Goal: Download file/media

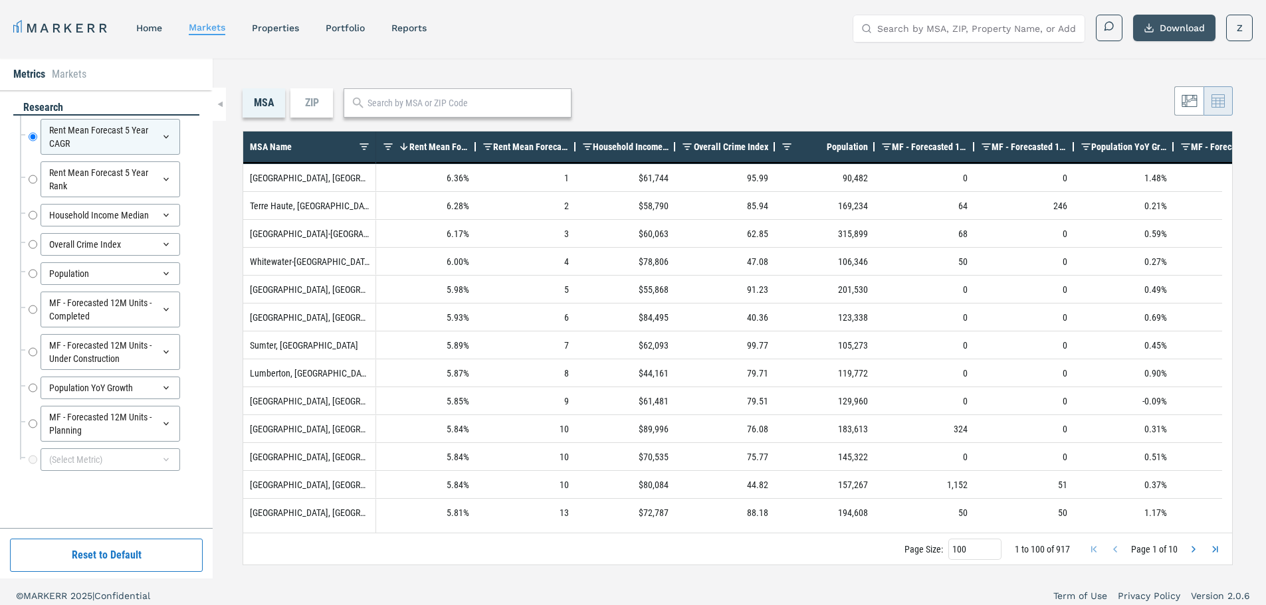
click at [1181, 29] on button "Download" at bounding box center [1174, 28] width 82 height 27
click at [84, 453] on div "(Select Metric)" at bounding box center [111, 460] width 140 height 23
click at [86, 457] on div "(Select Metric)" at bounding box center [111, 460] width 140 height 23
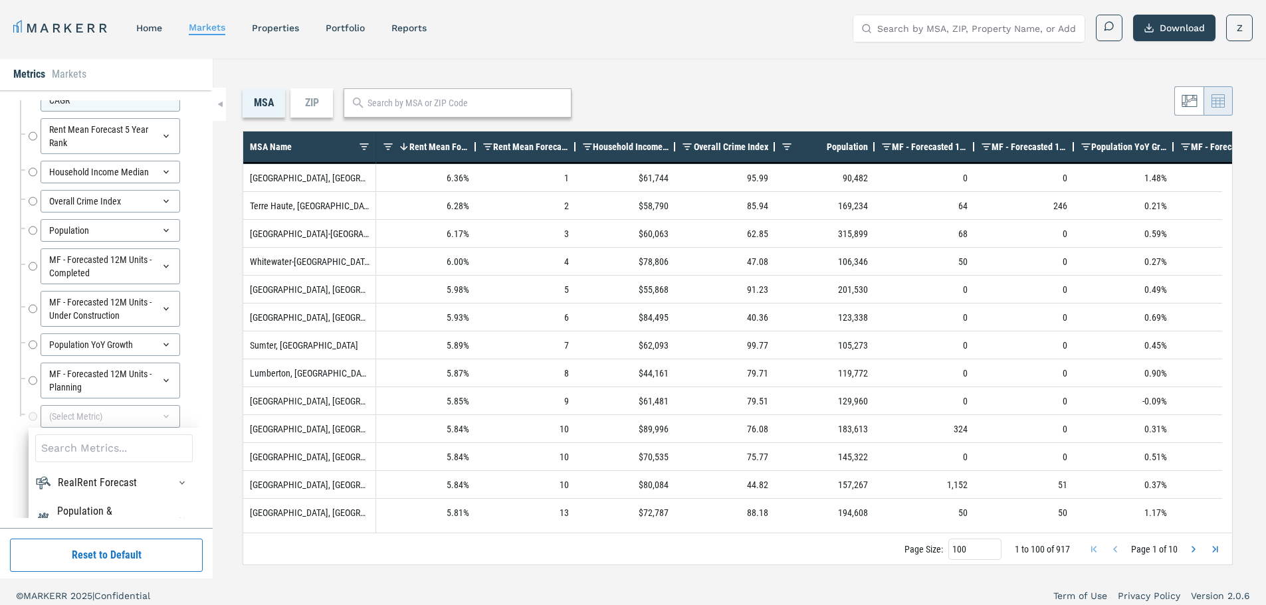
scroll to position [66, 0]
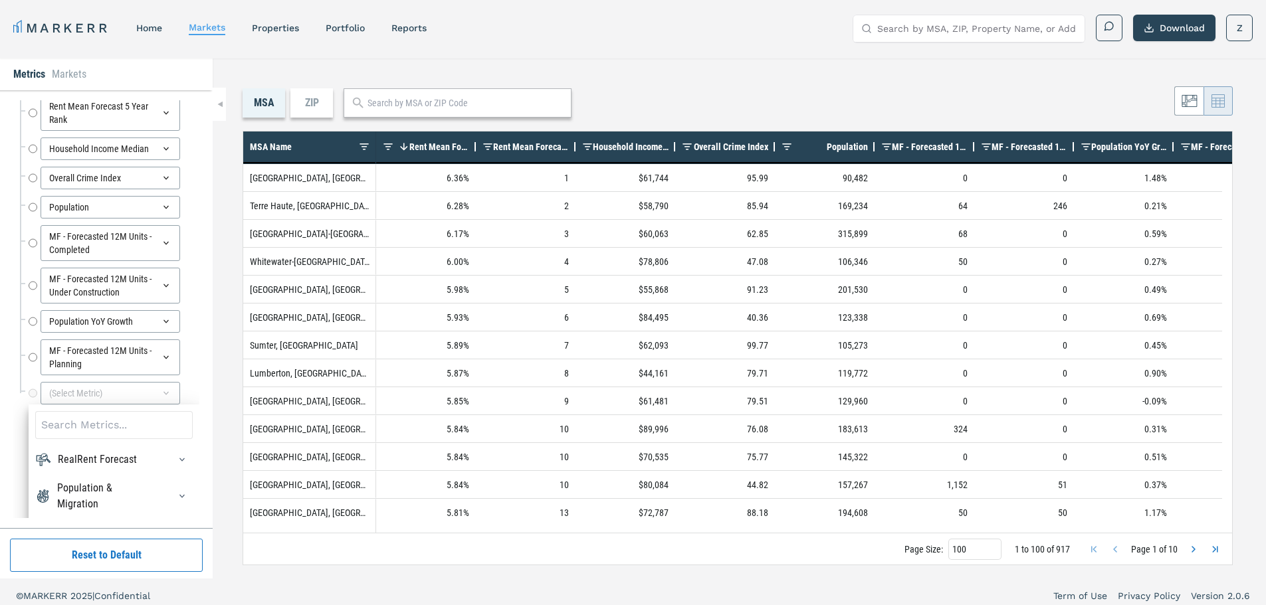
click at [106, 427] on input at bounding box center [114, 425] width 158 height 28
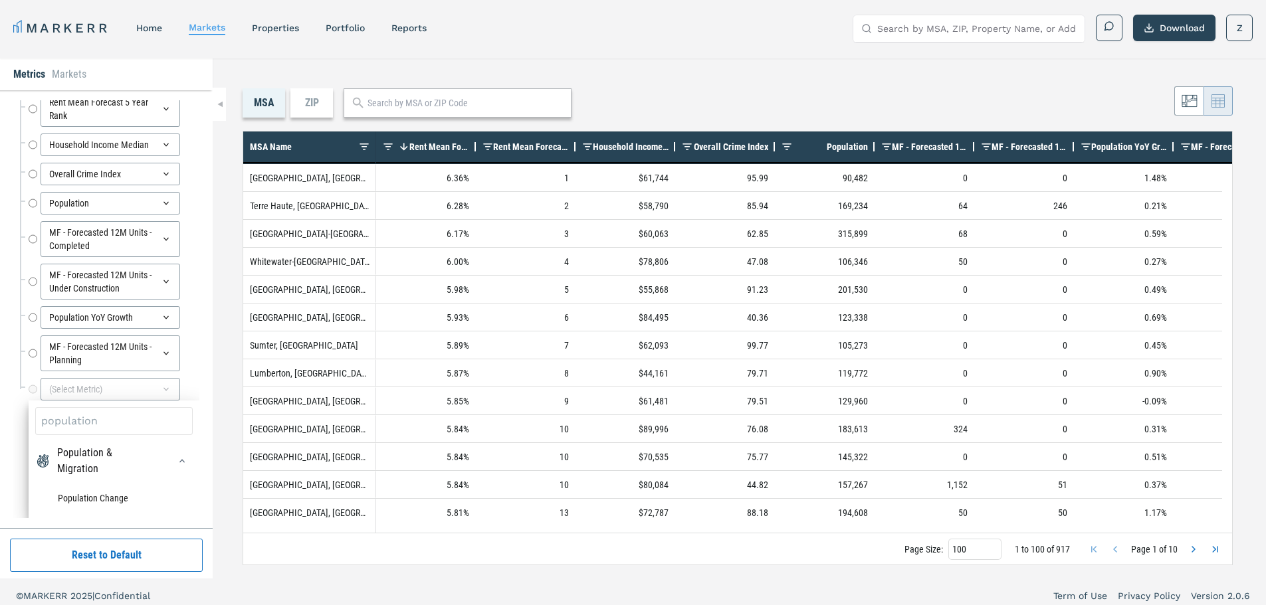
scroll to position [8, 0]
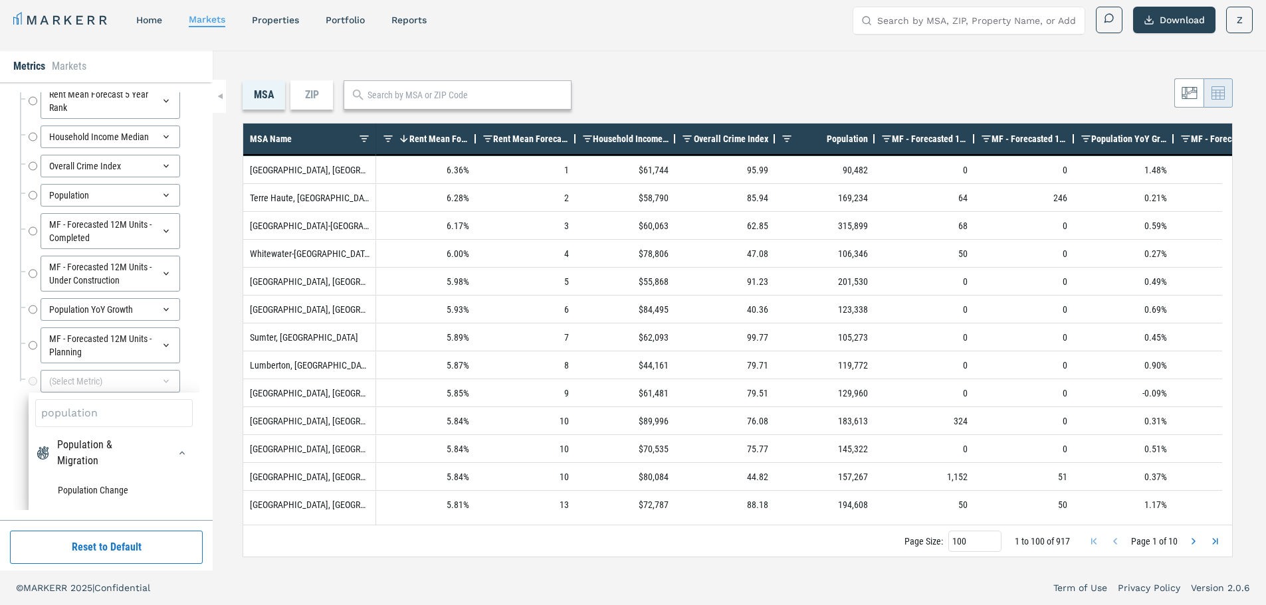
type input "population"
click at [88, 450] on div "Population & Migration" at bounding box center [105, 453] width 96 height 32
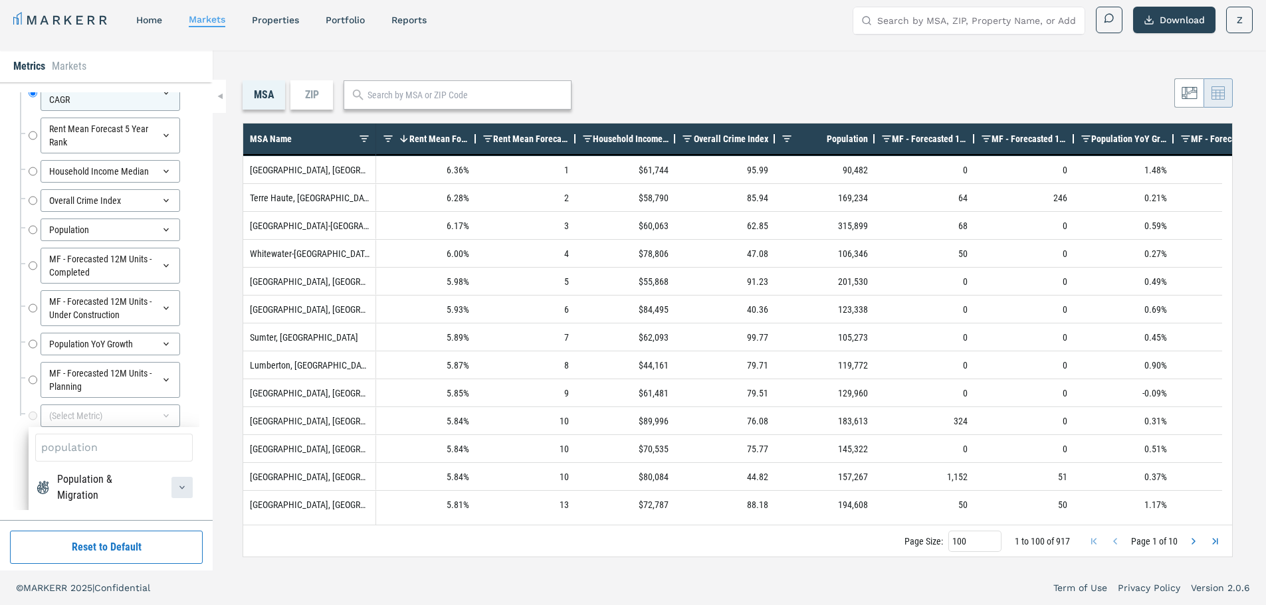
click at [177, 489] on icon "button" at bounding box center [182, 488] width 11 height 11
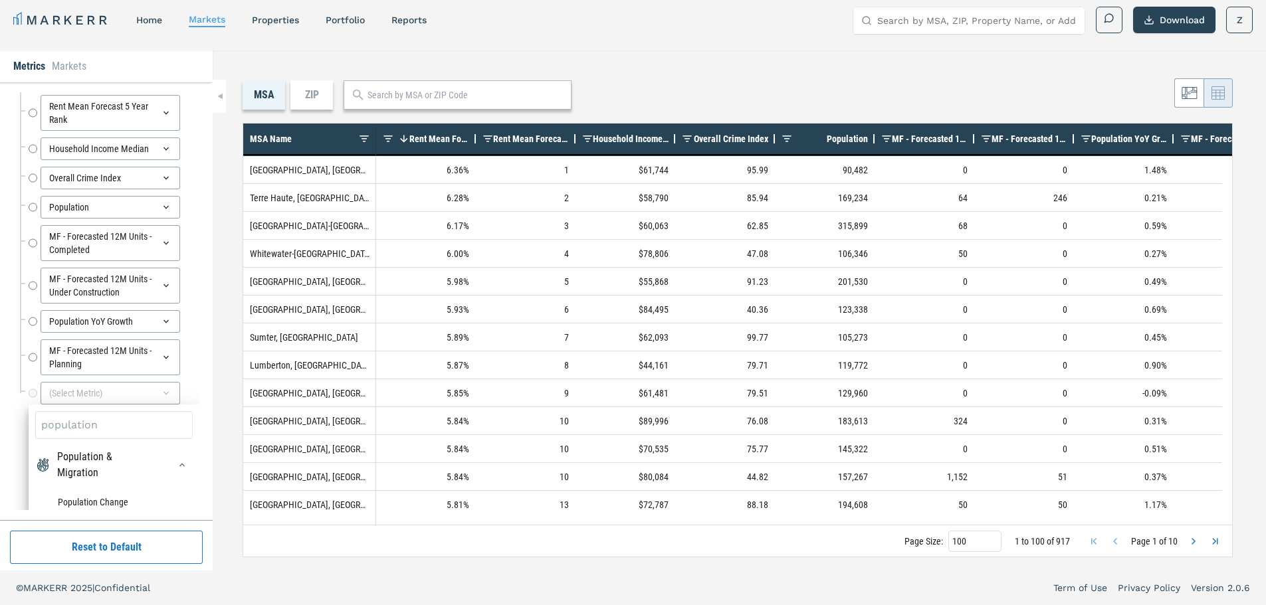
scroll to position [70, 0]
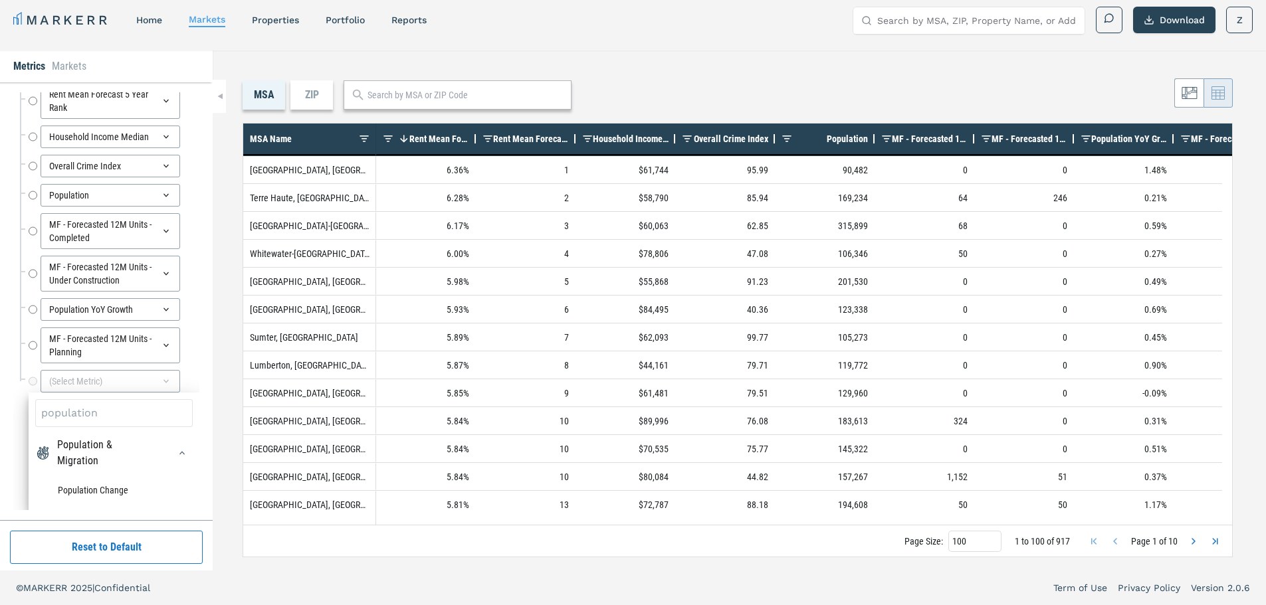
click at [100, 453] on div "Population & Migration" at bounding box center [105, 453] width 96 height 32
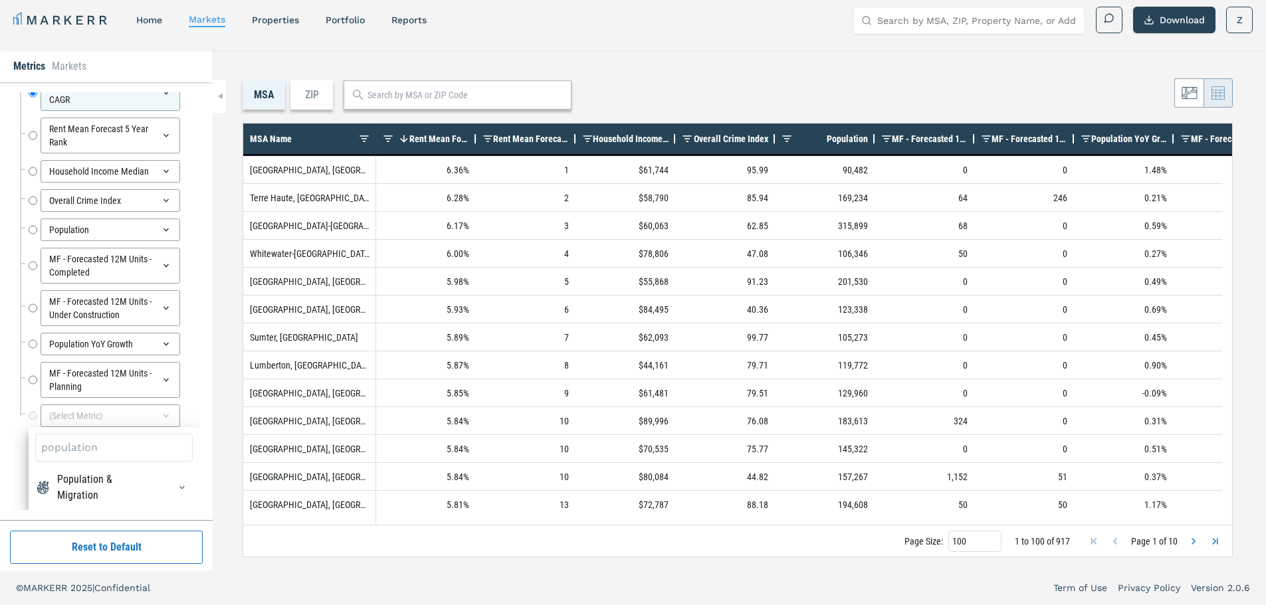
scroll to position [36, 0]
drag, startPoint x: 102, startPoint y: 446, endPoint x: 13, endPoint y: 443, distance: 89.8
click at [13, 443] on div "research Rent Mean Forecast 5 Year CAGR Rent Mean Forecast 5 Year CAGR Rent Mea…" at bounding box center [106, 301] width 213 height 438
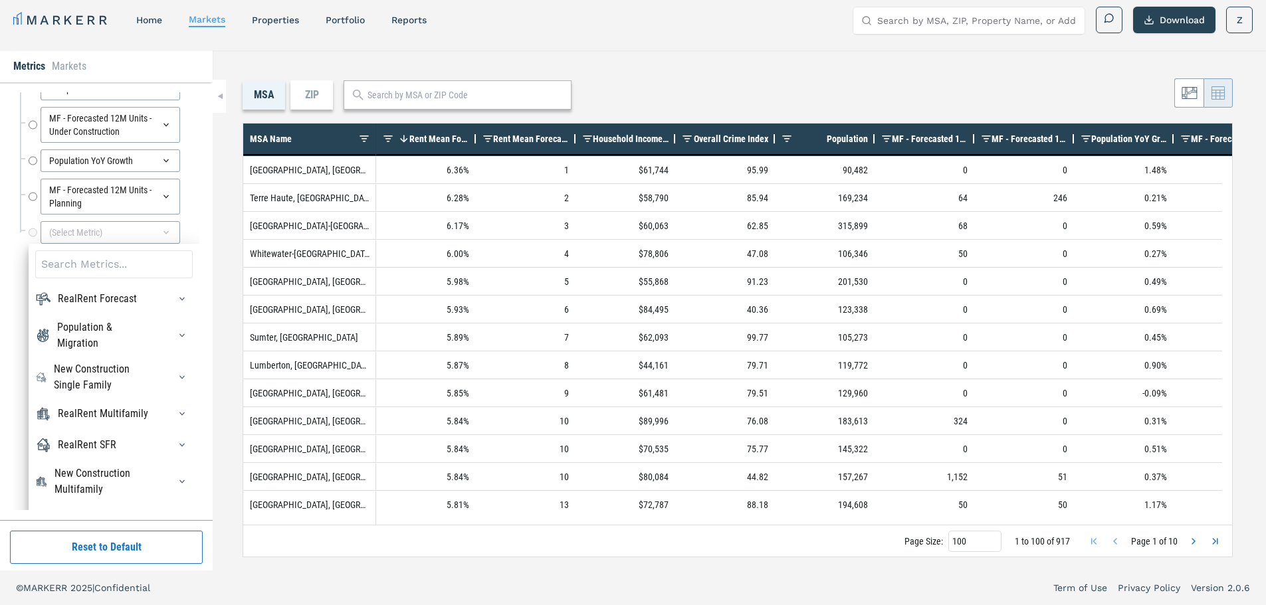
scroll to position [235, 0]
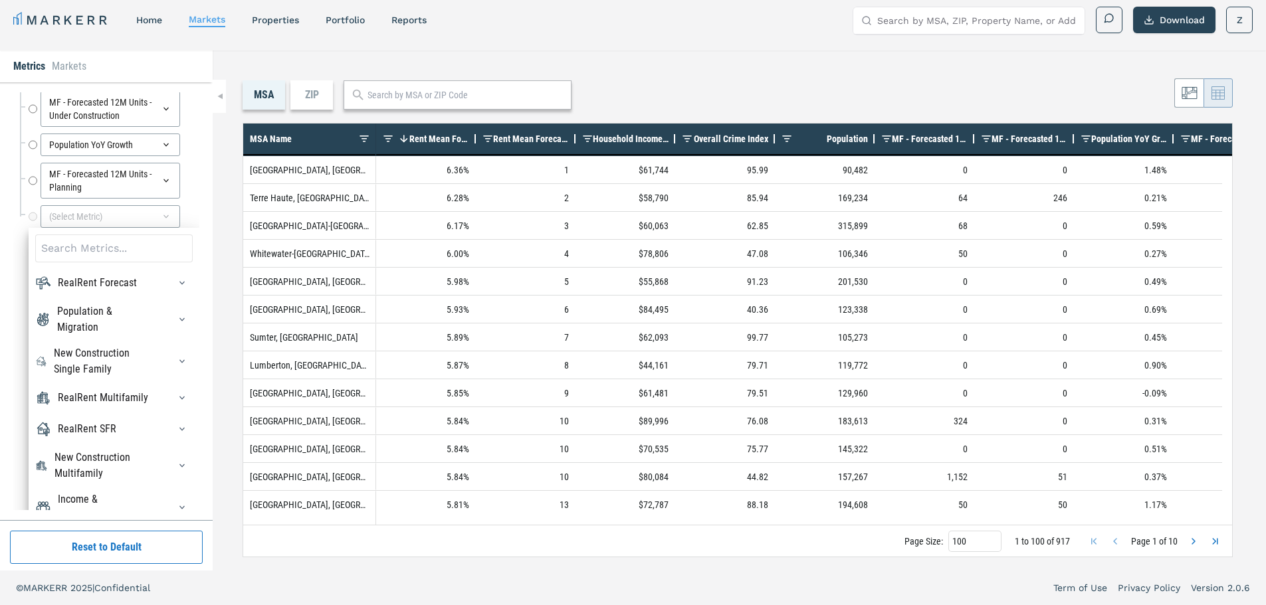
click at [78, 316] on div "Population & Migration" at bounding box center [105, 320] width 96 height 32
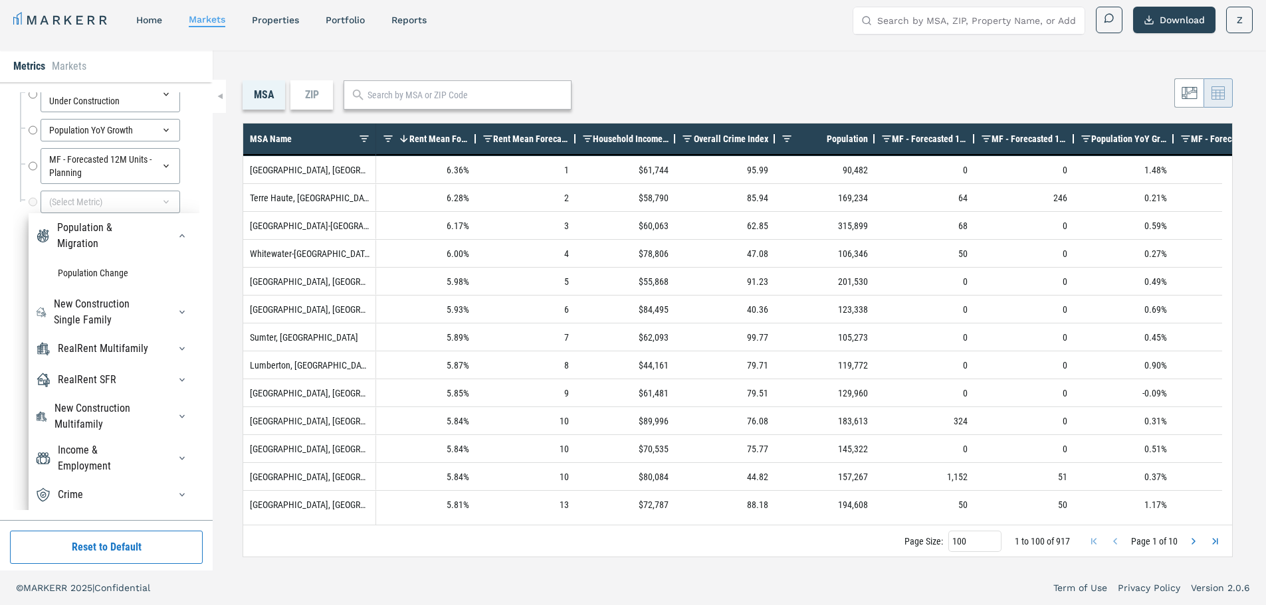
scroll to position [252, 0]
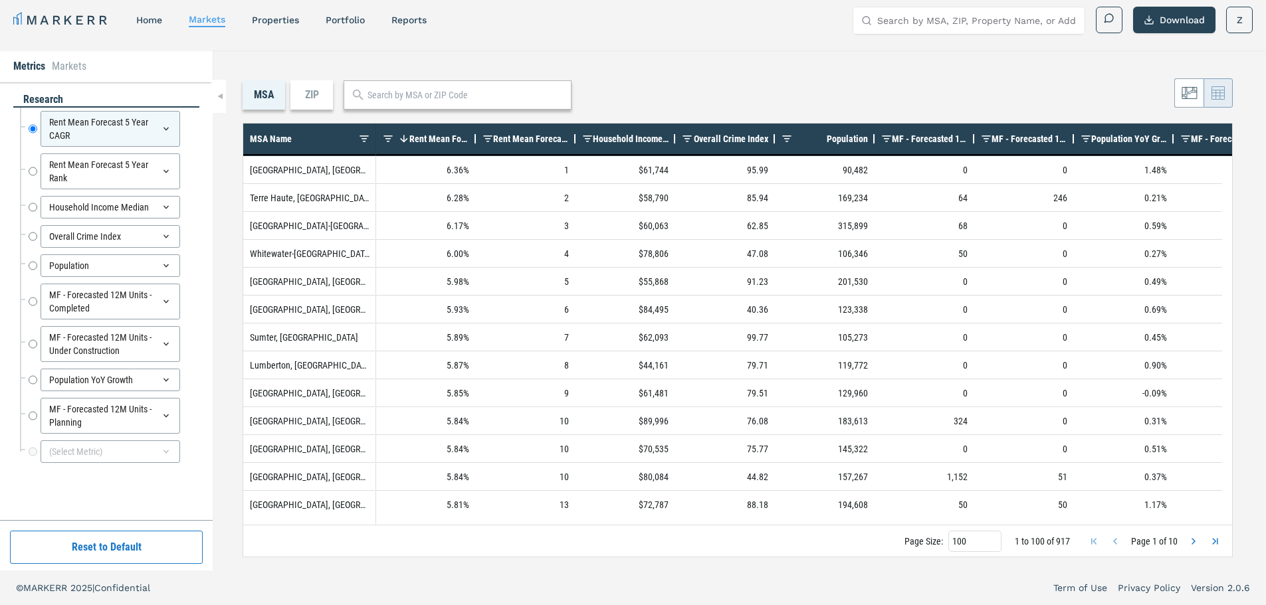
click at [49, 21] on link "MARKERR" at bounding box center [61, 20] width 96 height 19
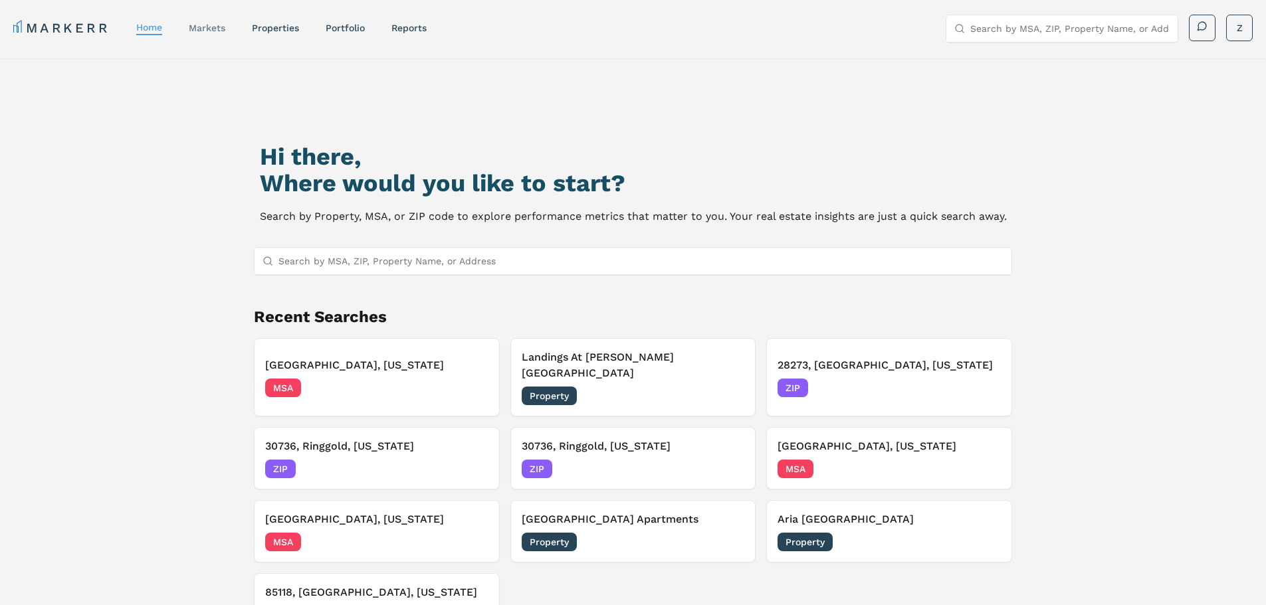
click at [223, 29] on link "markets" at bounding box center [207, 28] width 37 height 11
